Goal: Task Accomplishment & Management: Complete application form

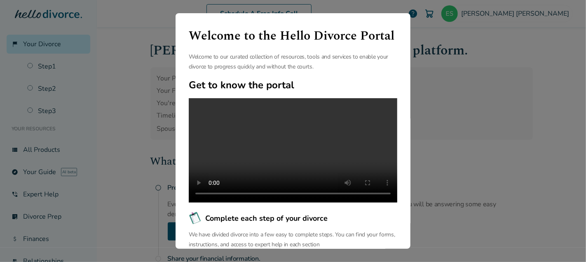
click at [372, 64] on div "Welcome to the Hello Divorce Portal Welcome to our curated collection of resour…" at bounding box center [293, 131] width 235 height 236
click at [452, 63] on div "Welcome to the Hello Divorce Portal Welcome to our curated collection of resour…" at bounding box center [293, 131] width 586 height 262
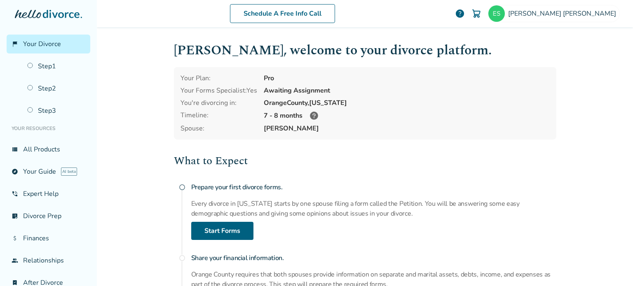
click at [145, 150] on div "Schedule A Free Info Call [PERSON_NAME] help Schedule A Free Call [PERSON_NAME]…" at bounding box center [365, 143] width 536 height 286
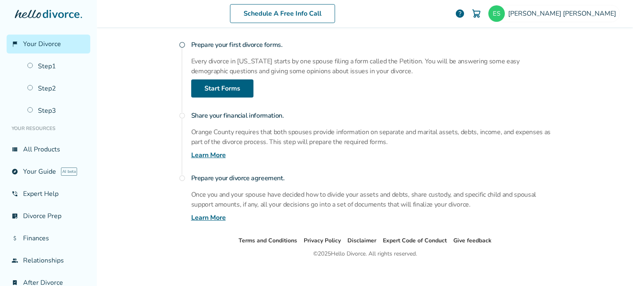
scroll to position [148, 0]
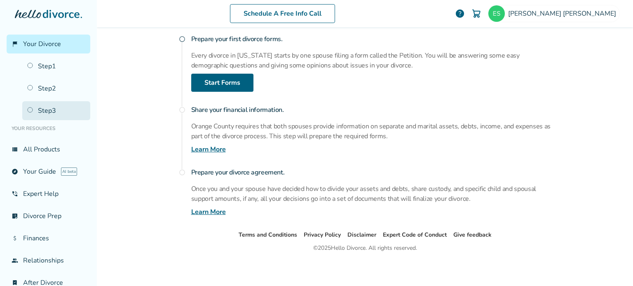
click at [49, 111] on link "Step 3" at bounding box center [56, 110] width 68 height 19
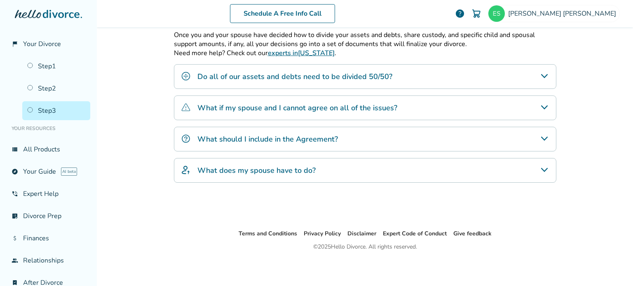
scroll to position [205, 0]
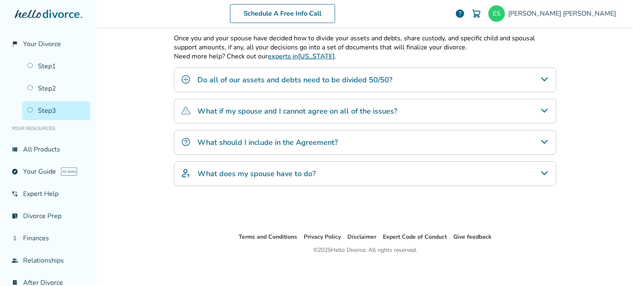
click at [542, 171] on icon "What does my spouse have to do?" at bounding box center [544, 174] width 10 height 10
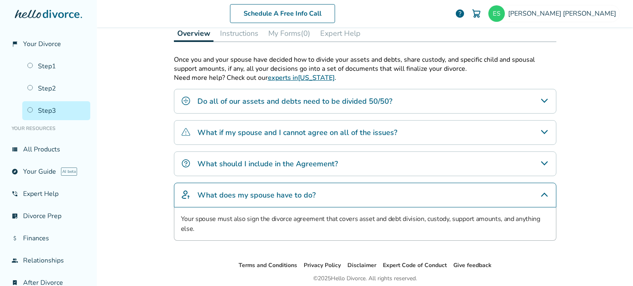
scroll to position [177, 0]
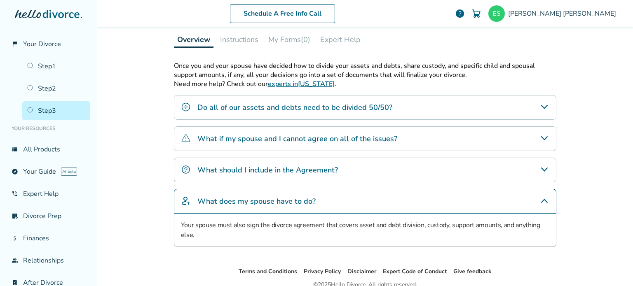
click at [541, 166] on icon "What should I include in the Agreement?" at bounding box center [544, 170] width 10 height 10
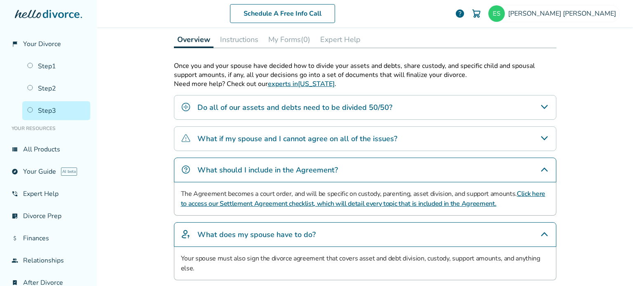
click at [541, 108] on icon "Do all of our assets and debts need to be divided 50/50?" at bounding box center [544, 107] width 7 height 4
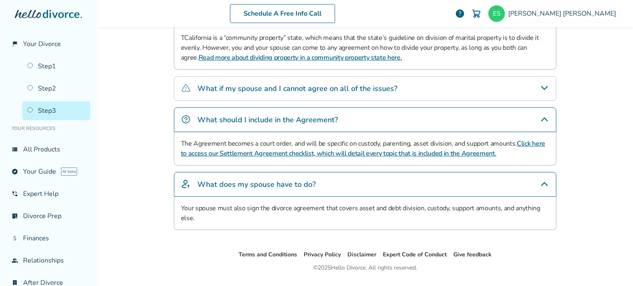
scroll to position [274, 0]
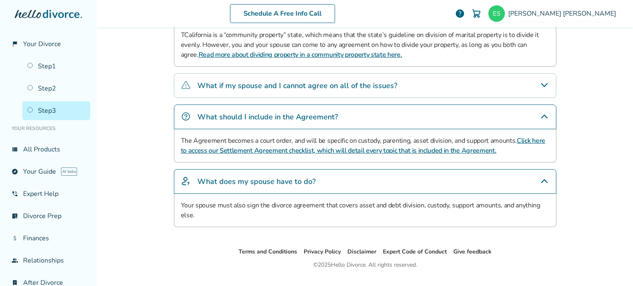
click at [533, 89] on div "What if my spouse and I cannot agree on all of the issues?" at bounding box center [365, 85] width 382 height 25
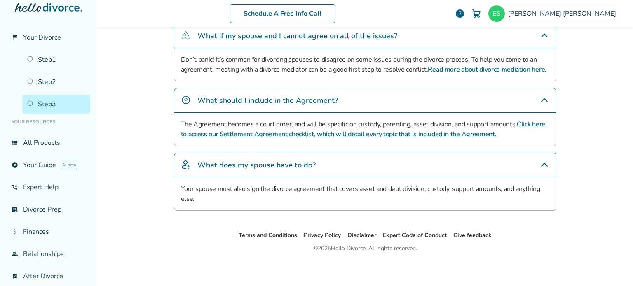
scroll to position [0, 0]
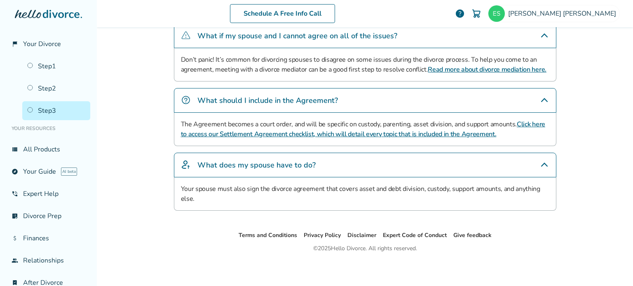
click at [279, 134] on link "Click here to access our Settlement Agreement checklist, which will detail ever…" at bounding box center [363, 129] width 364 height 19
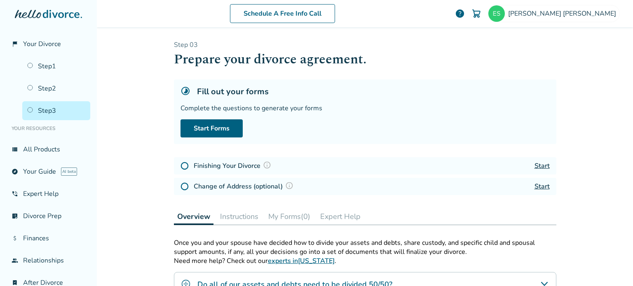
click at [358, 142] on div "Fill out your forms Complete the questions to generate your forms Start Forms" at bounding box center [365, 112] width 382 height 65
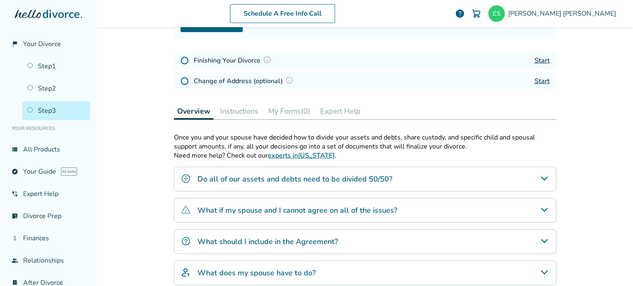
scroll to position [181, 0]
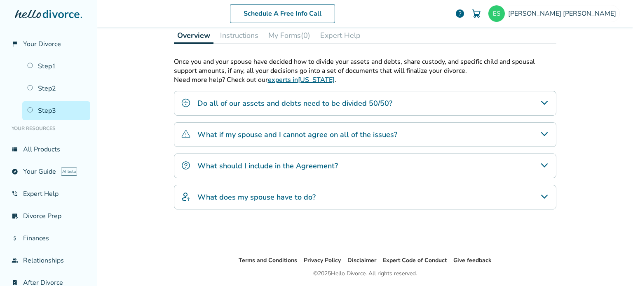
click at [335, 161] on div "What should I include in the Agreement?" at bounding box center [365, 166] width 382 height 25
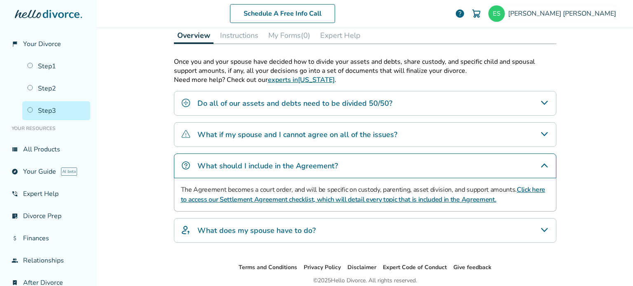
click at [322, 198] on link "Click here to access our Settlement Agreement checklist, which will detail ever…" at bounding box center [363, 194] width 364 height 19
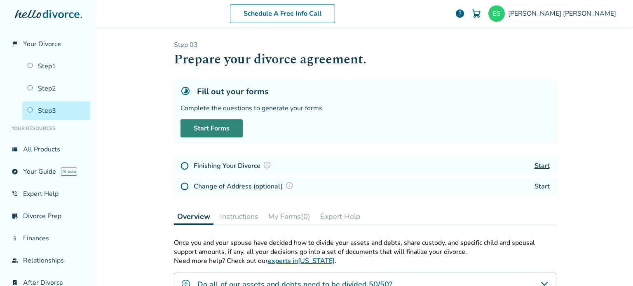
click at [202, 124] on link "Start Forms" at bounding box center [211, 128] width 62 height 18
